Goal: Task Accomplishment & Management: Use online tool/utility

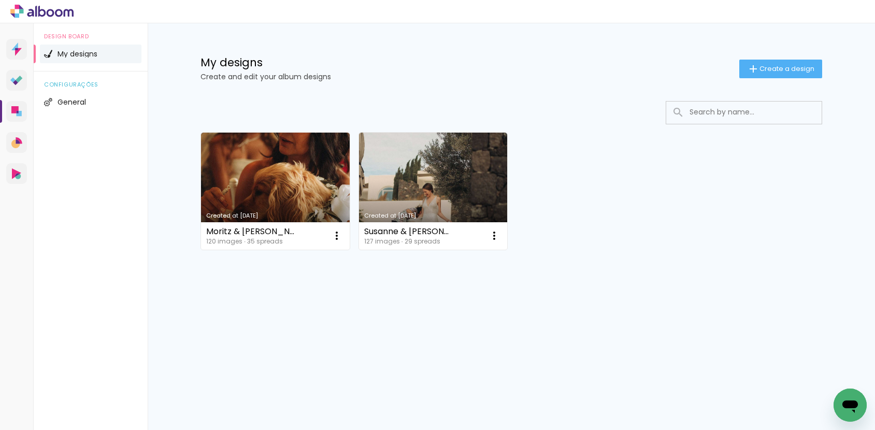
click at [258, 170] on link "Created at [DATE]" at bounding box center [275, 191] width 149 height 117
click at [0, 0] on neon-animated-pages "Confirm Cancel" at bounding box center [0, 0] width 0 height 0
